Goal: Transaction & Acquisition: Obtain resource

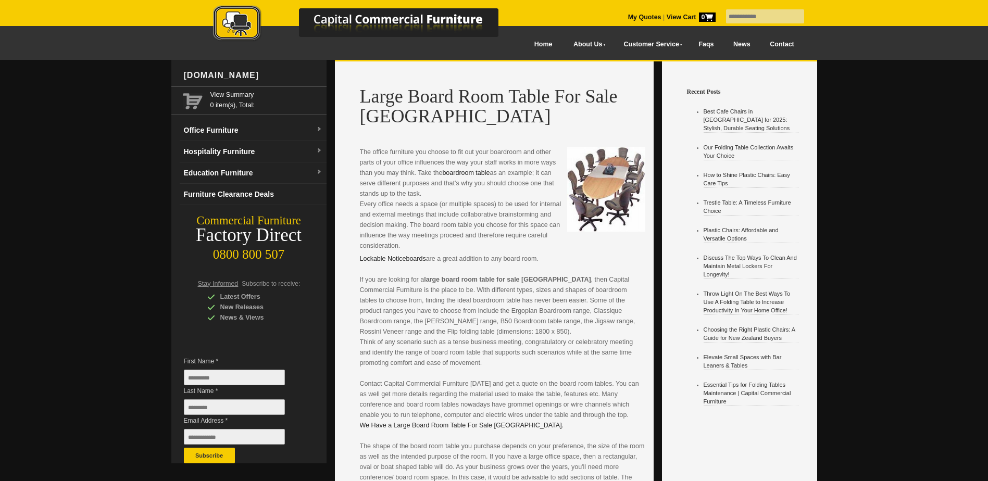
click at [598, 185] on img at bounding box center [606, 189] width 78 height 85
click at [255, 135] on link "Office Furniture" at bounding box center [253, 130] width 147 height 21
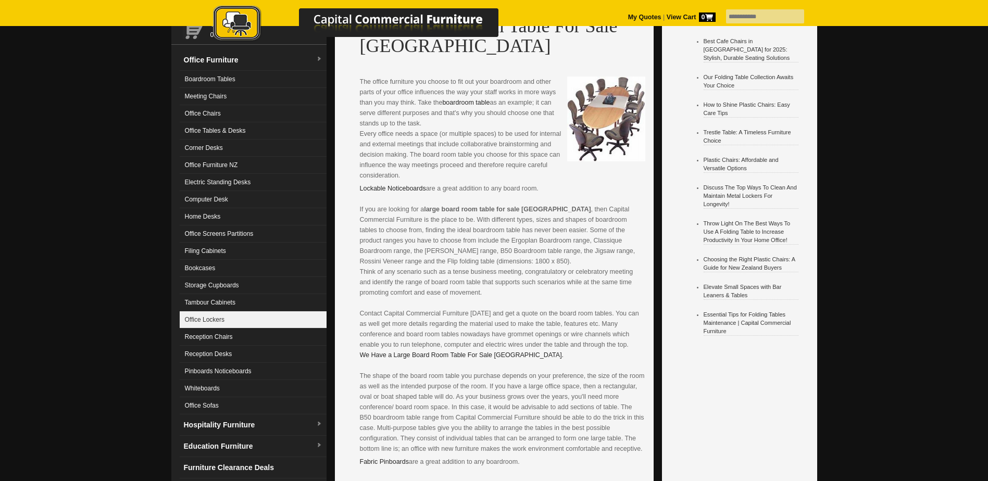
scroll to position [52, 0]
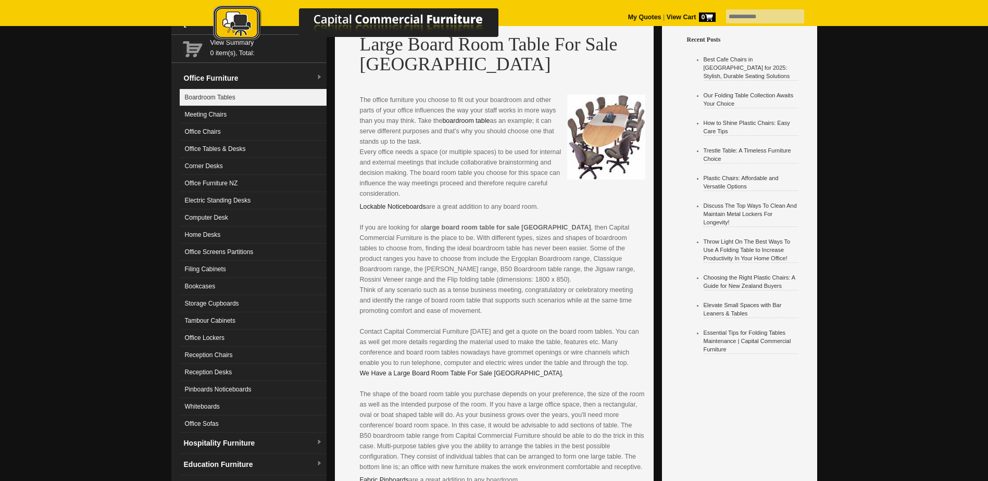
click at [225, 99] on link "Boardroom Tables" at bounding box center [253, 97] width 147 height 17
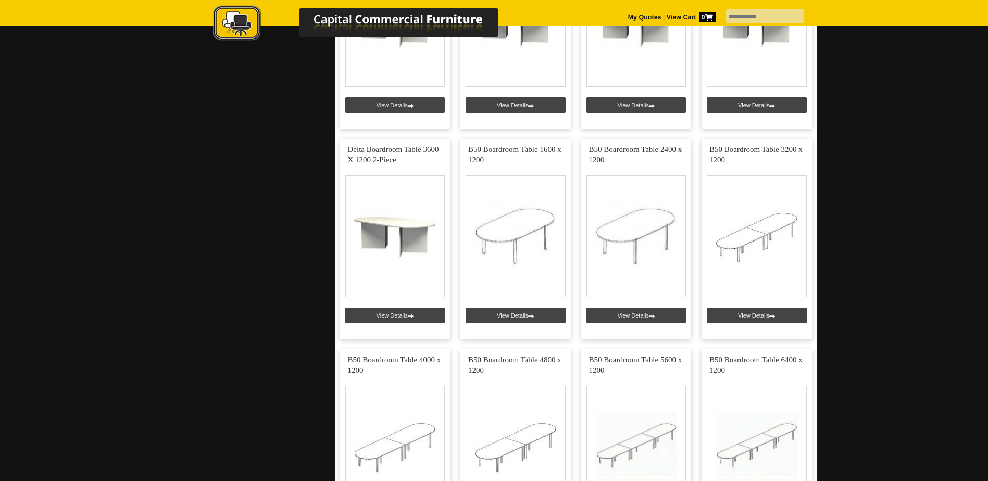
scroll to position [1615, 0]
click at [733, 270] on link at bounding box center [757, 240] width 110 height 200
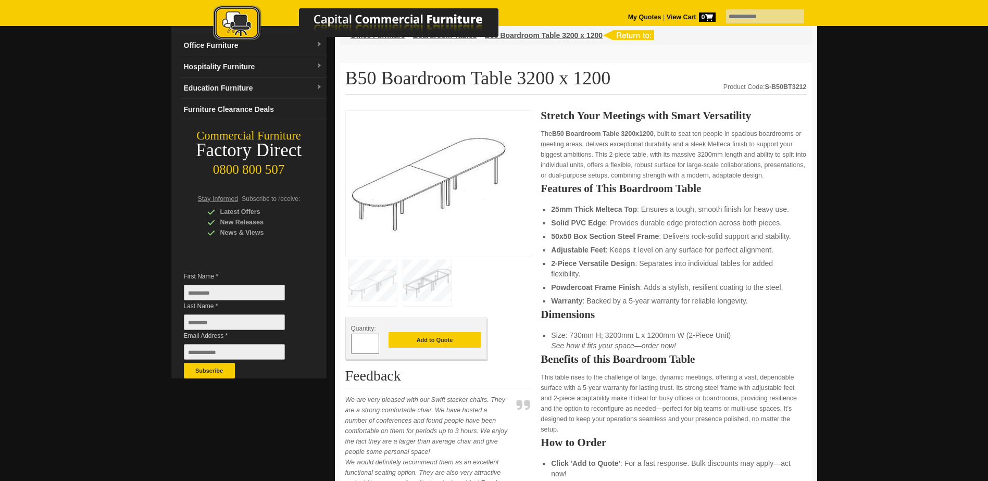
scroll to position [52, 0]
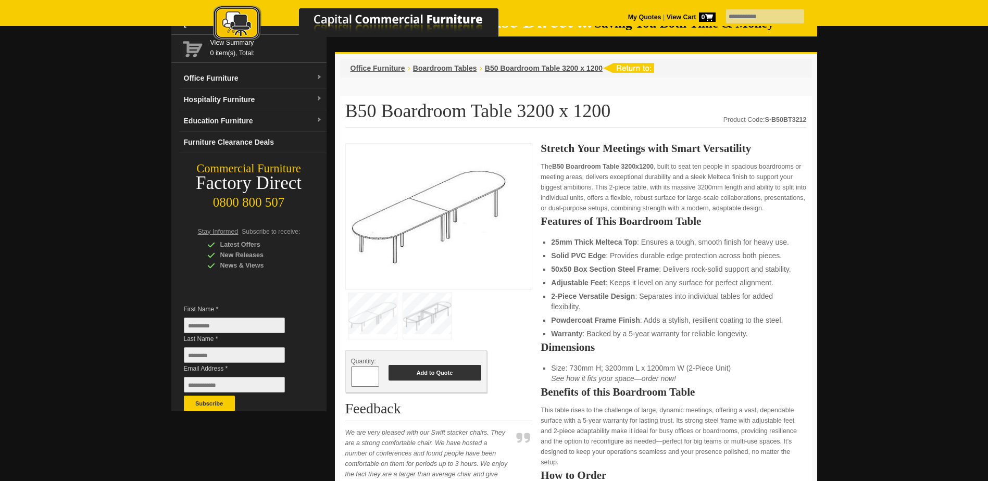
click at [451, 373] on button "Add to Quote" at bounding box center [435, 373] width 93 height 16
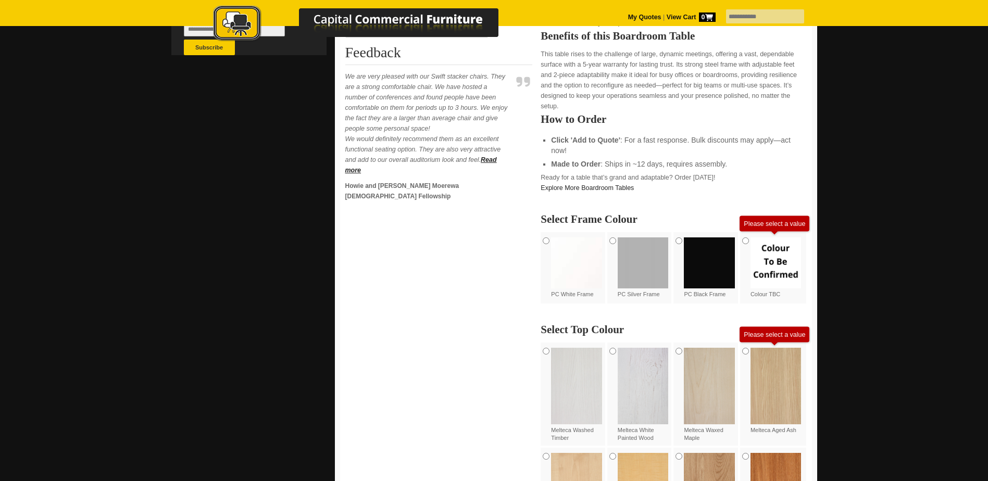
click at [577, 247] on img at bounding box center [576, 263] width 51 height 51
click at [758, 354] on img at bounding box center [776, 386] width 51 height 76
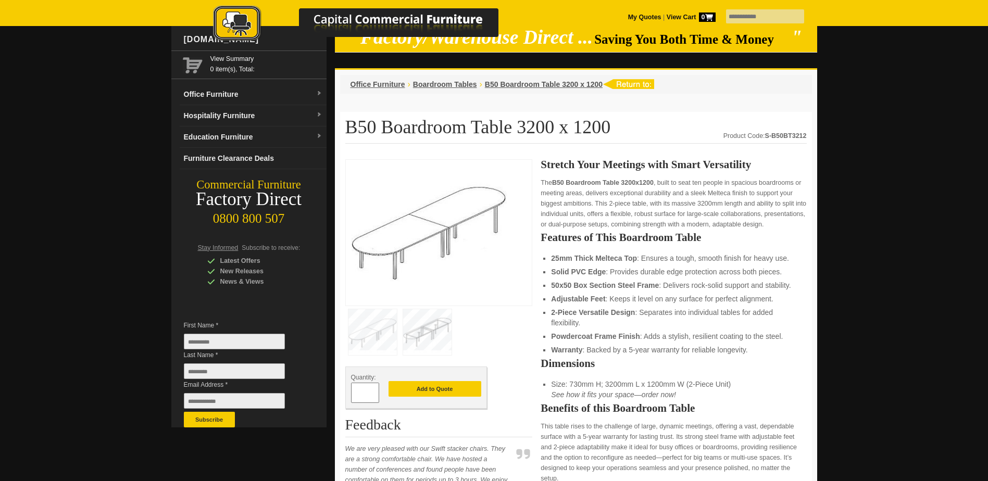
scroll to position [104, 0]
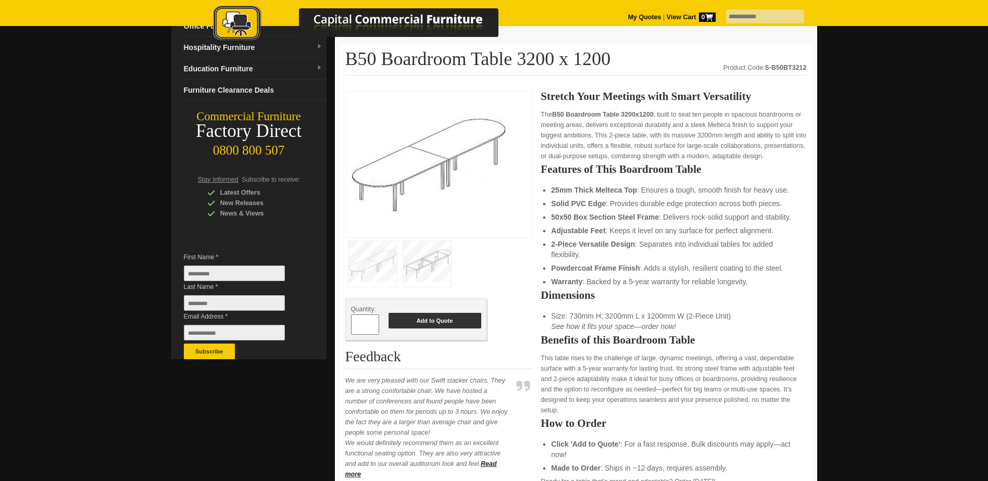
click at [443, 322] on button "Add to Quote" at bounding box center [435, 321] width 93 height 16
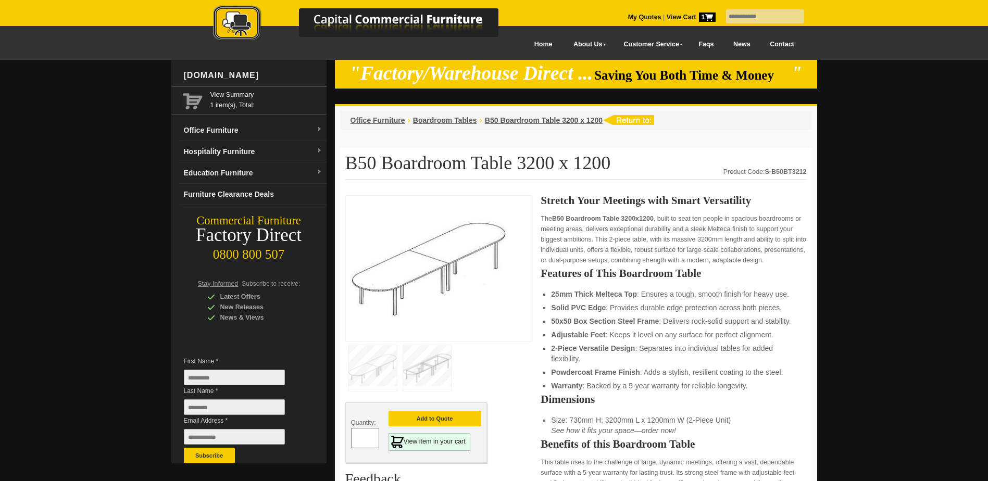
scroll to position [52, 0]
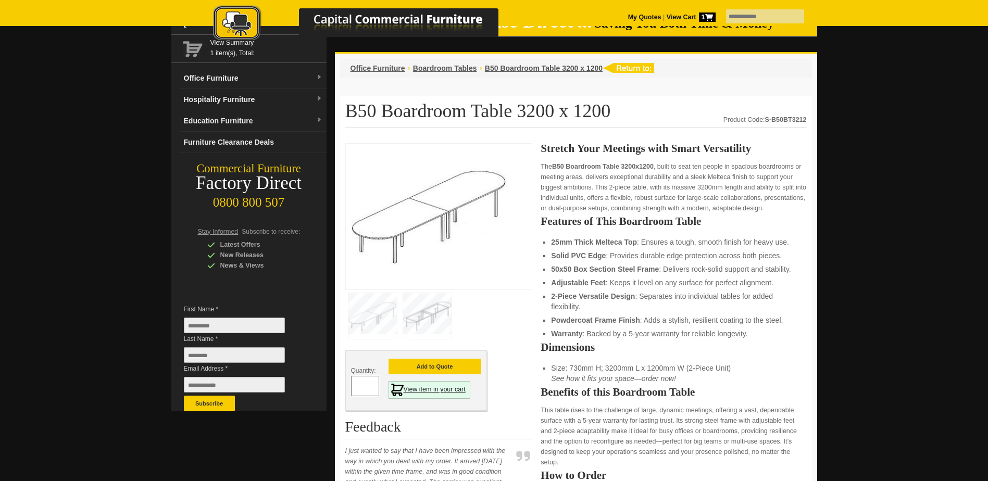
click at [439, 385] on link "View item in your cart" at bounding box center [430, 390] width 82 height 18
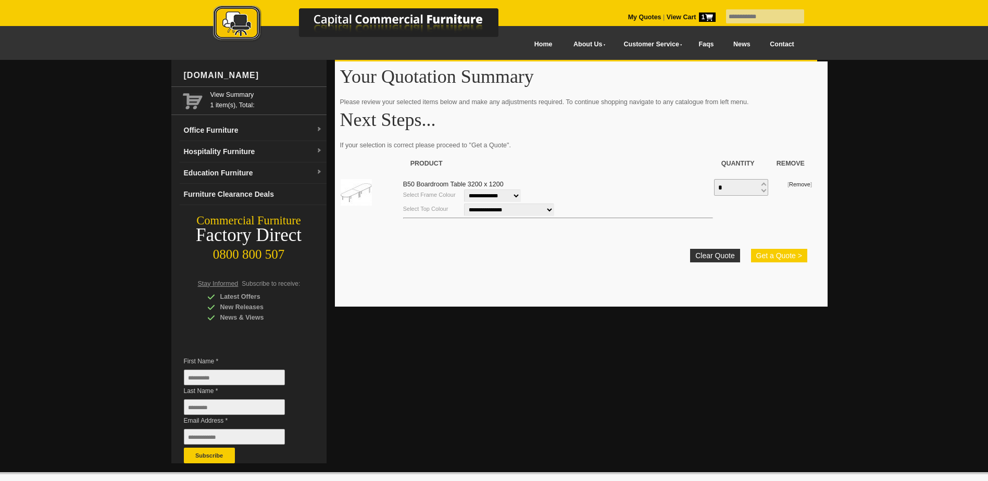
click at [760, 255] on button "Get a Quote >" at bounding box center [779, 256] width 56 height 14
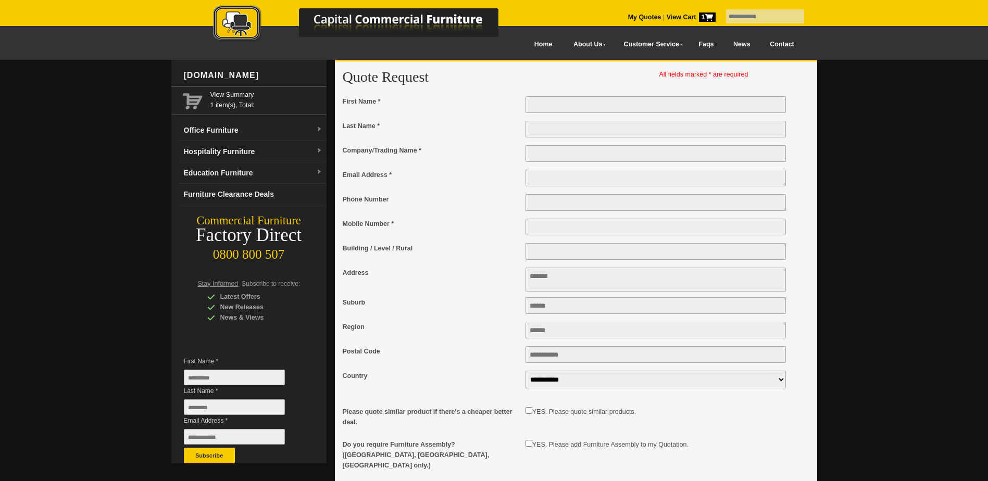
type input "***"
type input "*****"
type input "**********"
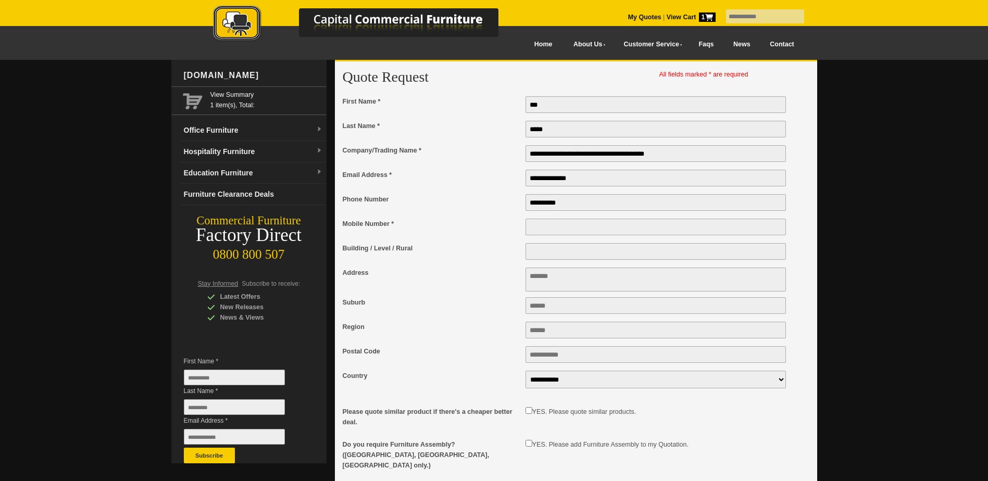
click at [591, 281] on textarea "Address" at bounding box center [656, 280] width 261 height 24
type textarea "**********"
type input "********"
type input "****"
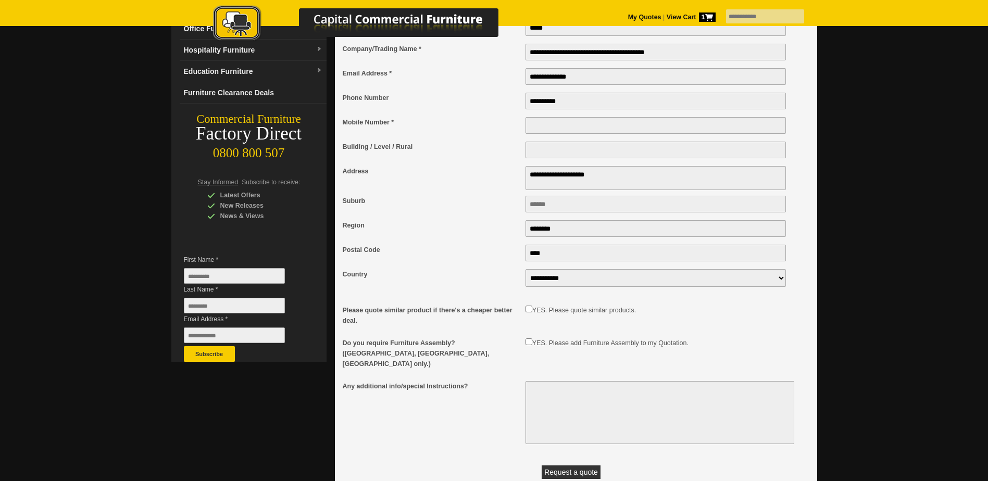
scroll to position [104, 0]
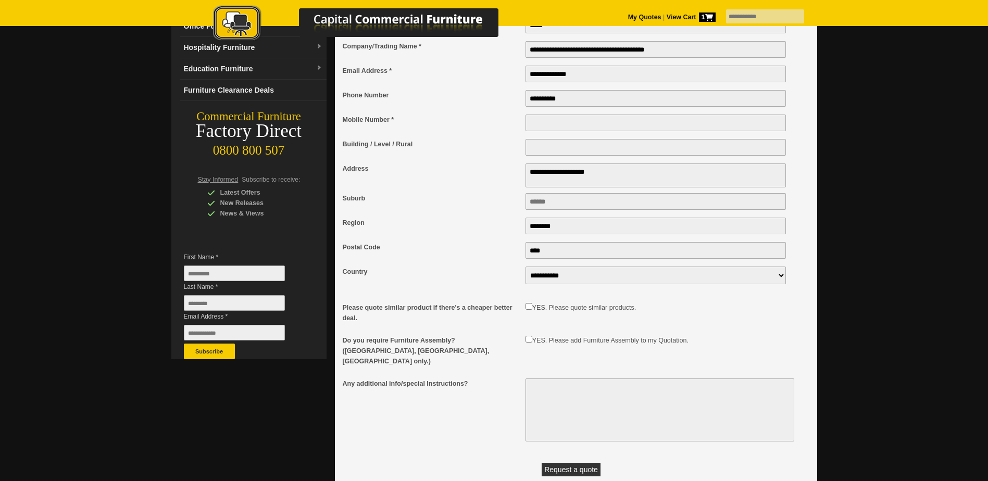
click at [564, 464] on button "Request a quote" at bounding box center [571, 470] width 59 height 14
click at [573, 124] on input "Mobile Number *" at bounding box center [656, 123] width 261 height 17
type input "**********"
click at [562, 151] on input "Building / Level / Rural" at bounding box center [656, 147] width 261 height 17
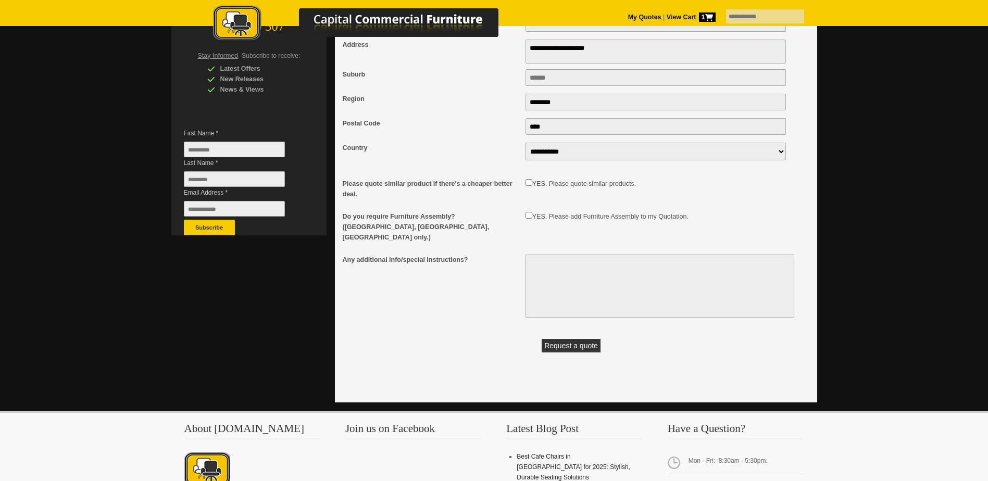
scroll to position [260, 0]
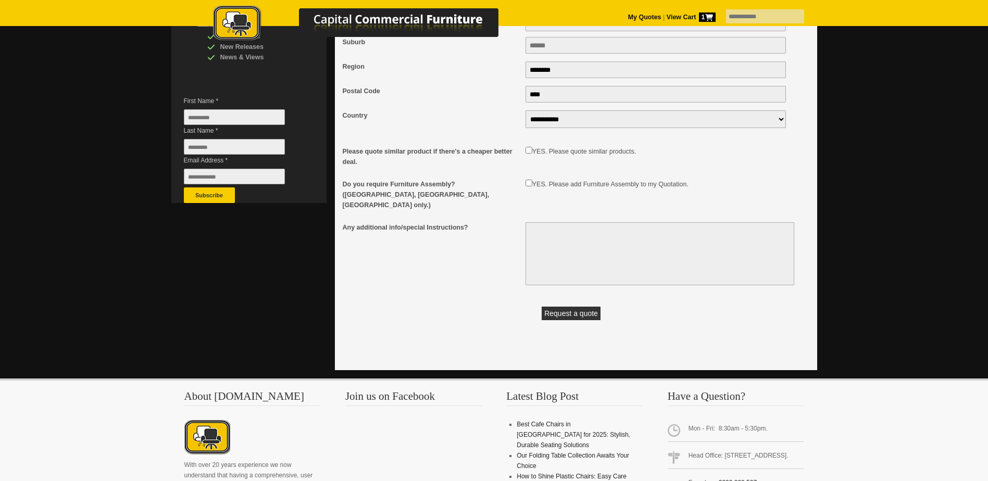
type input "*"
click at [569, 310] on button "Request a quote" at bounding box center [571, 314] width 59 height 14
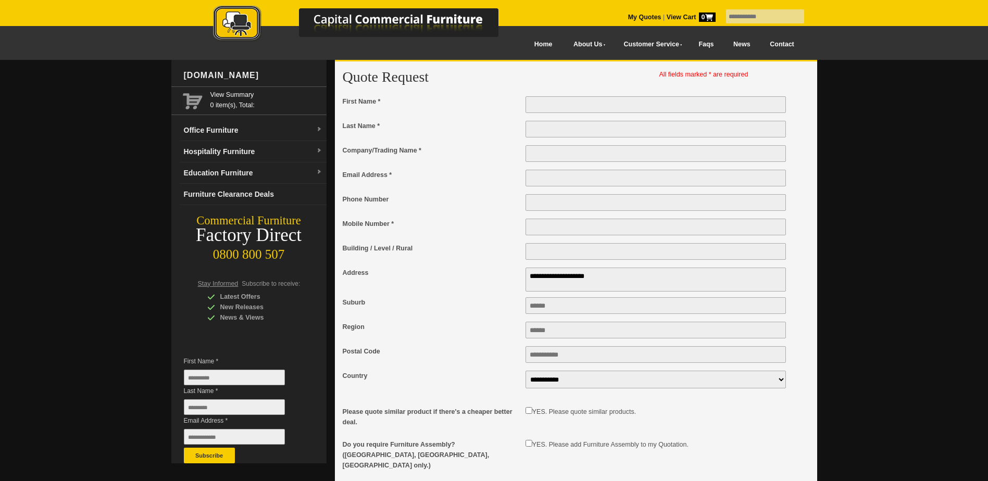
scroll to position [260, 0]
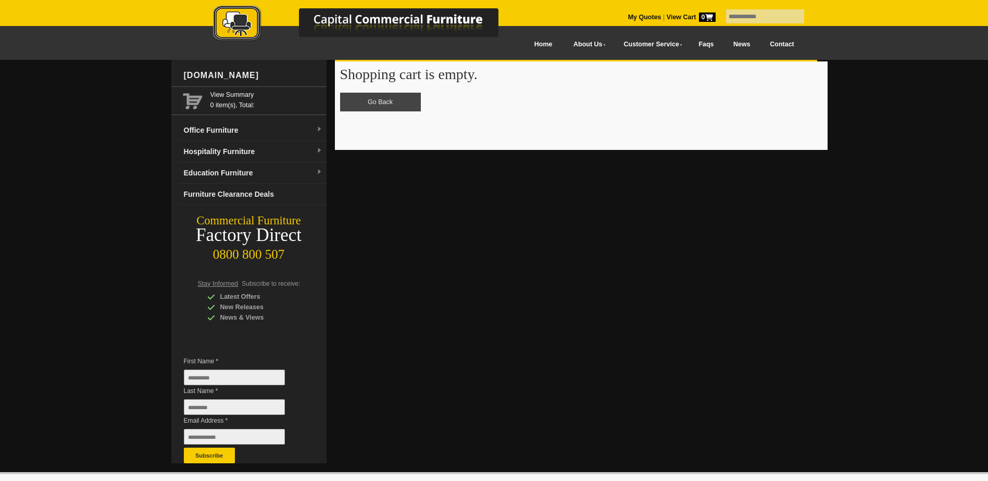
click at [521, 46] on link at bounding box center [366, 25] width 365 height 41
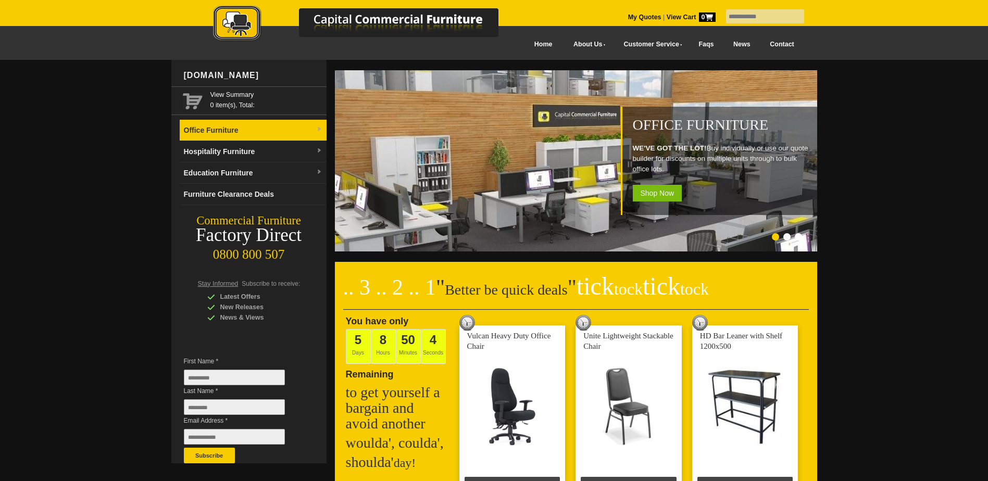
click at [240, 134] on link "Office Furniture" at bounding box center [253, 130] width 147 height 21
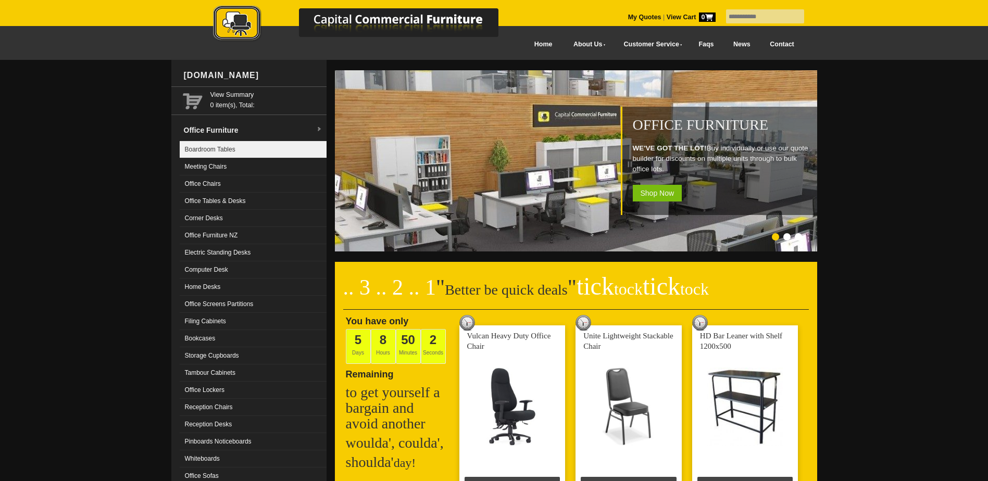
click at [233, 150] on link "Boardroom Tables" at bounding box center [253, 149] width 147 height 17
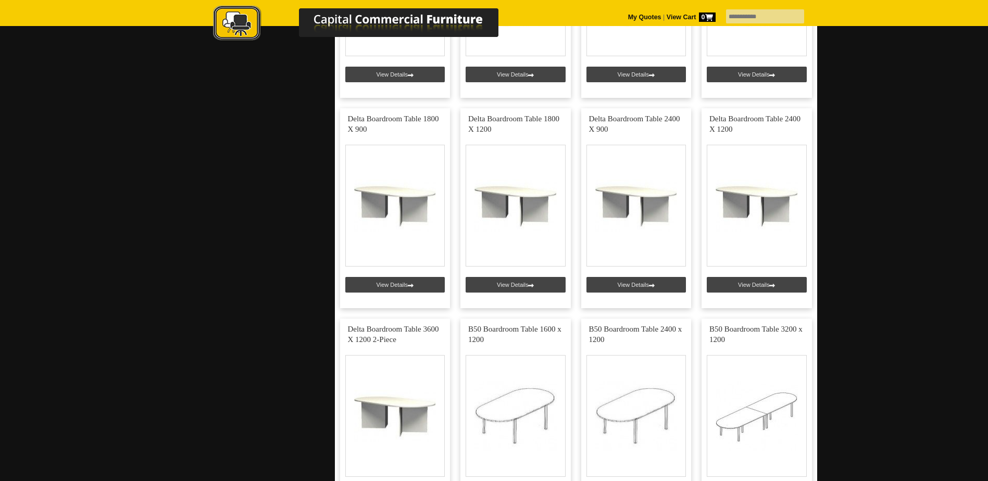
scroll to position [1563, 0]
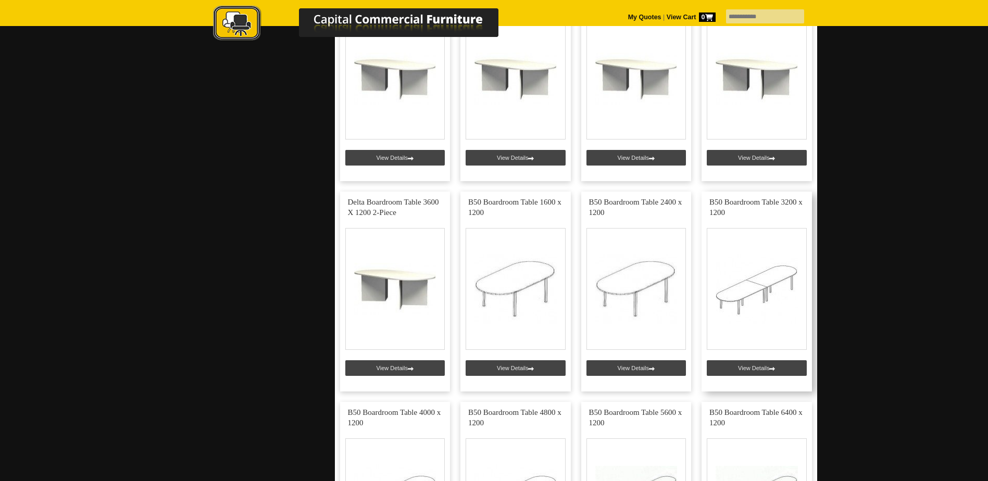
click at [740, 363] on link at bounding box center [757, 292] width 110 height 200
